Goal: Find specific page/section: Find specific page/section

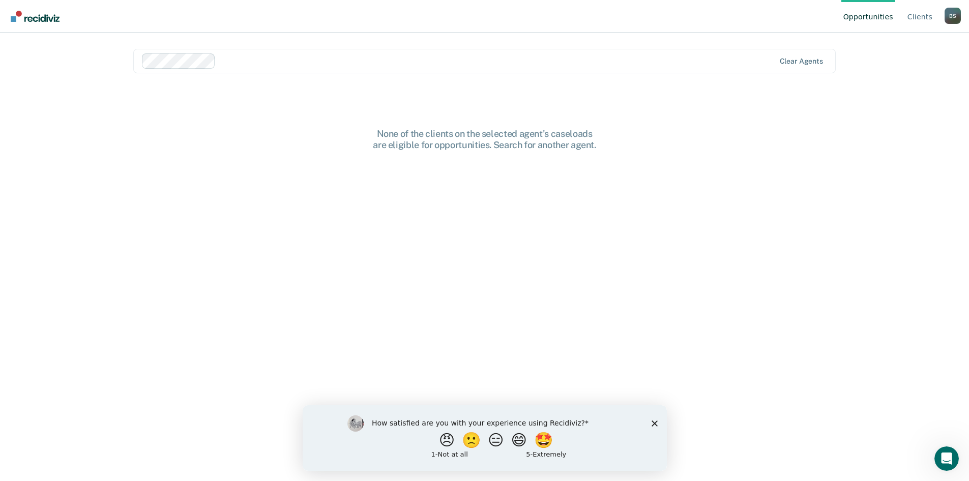
click at [659, 419] on div "How satisfied are you with your experience using Recidiviz? 😠 🙁 😑 😄 🤩 1 - Not a…" at bounding box center [484, 437] width 364 height 66
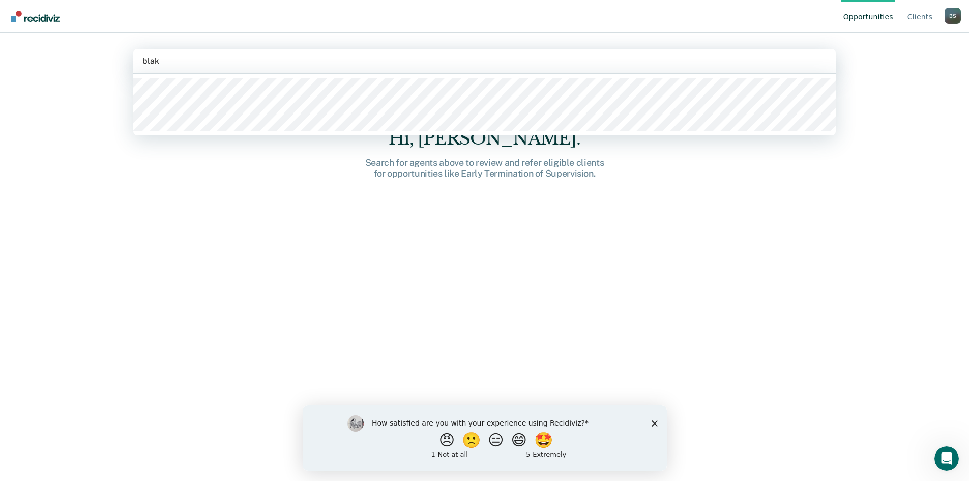
type input "[PERSON_NAME]"
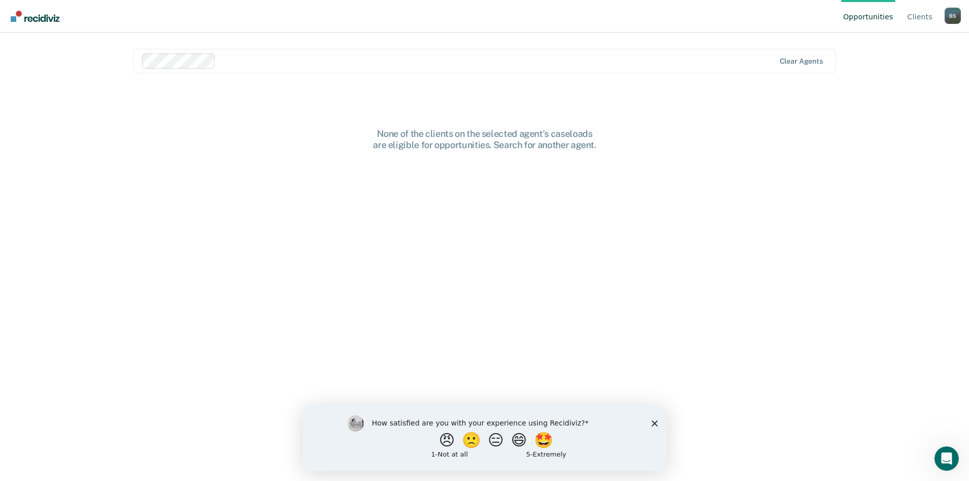
click at [656, 421] on polygon "Close survey" at bounding box center [654, 423] width 6 height 6
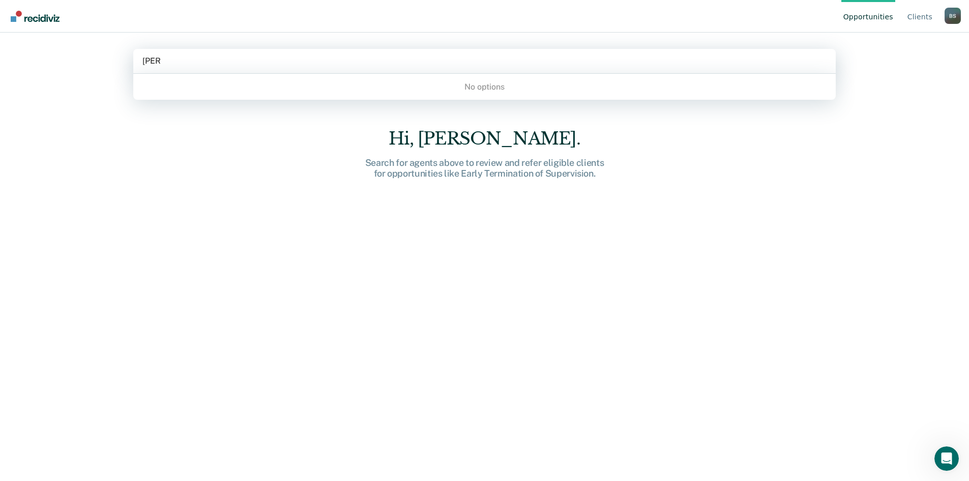
type input "kat"
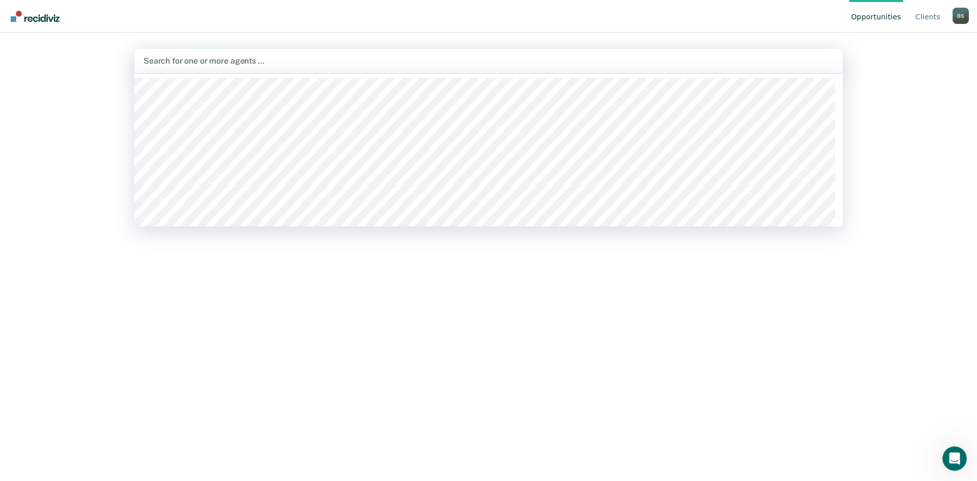
click at [236, 63] on div at bounding box center [488, 61] width 690 height 12
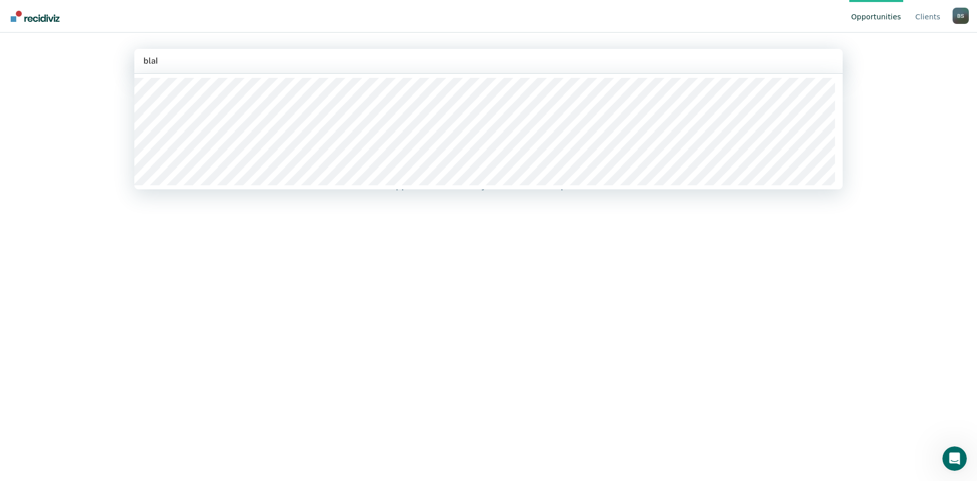
type input "[PERSON_NAME]"
